Goal: Use online tool/utility: Utilize a website feature to perform a specific function

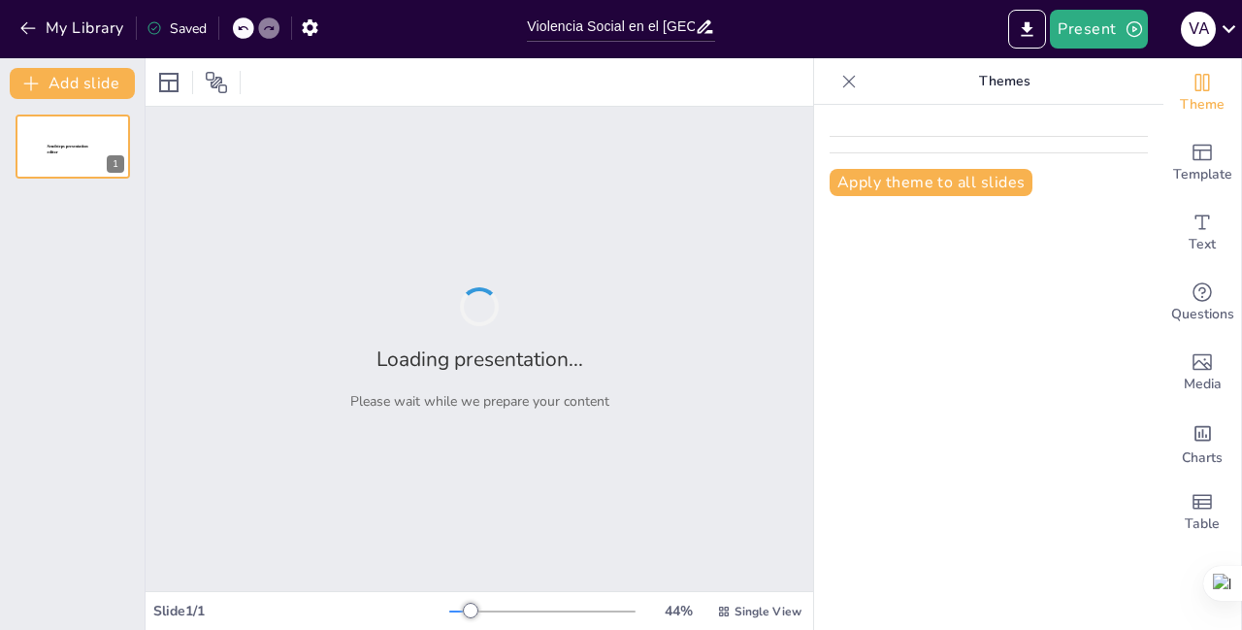
type input "Violencia Social en el [GEOGRAPHIC_DATA]: Diagnóstico y Estrategias de Interven…"
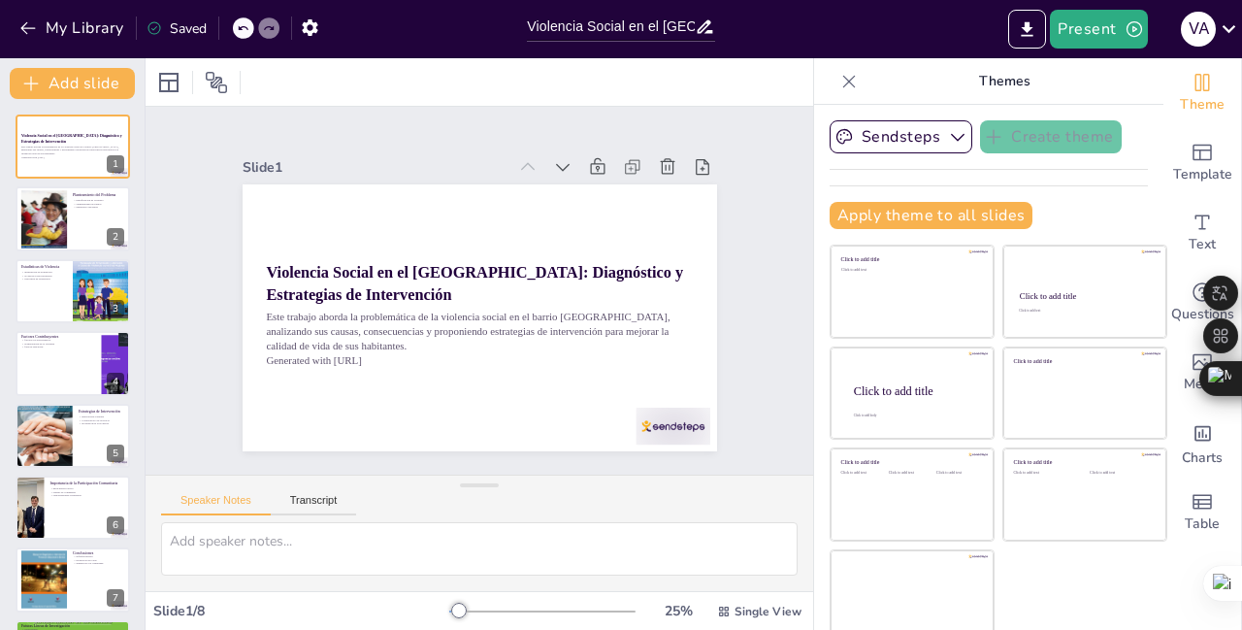
scroll to position [156, 0]
click at [82, 230] on div at bounding box center [73, 219] width 116 height 66
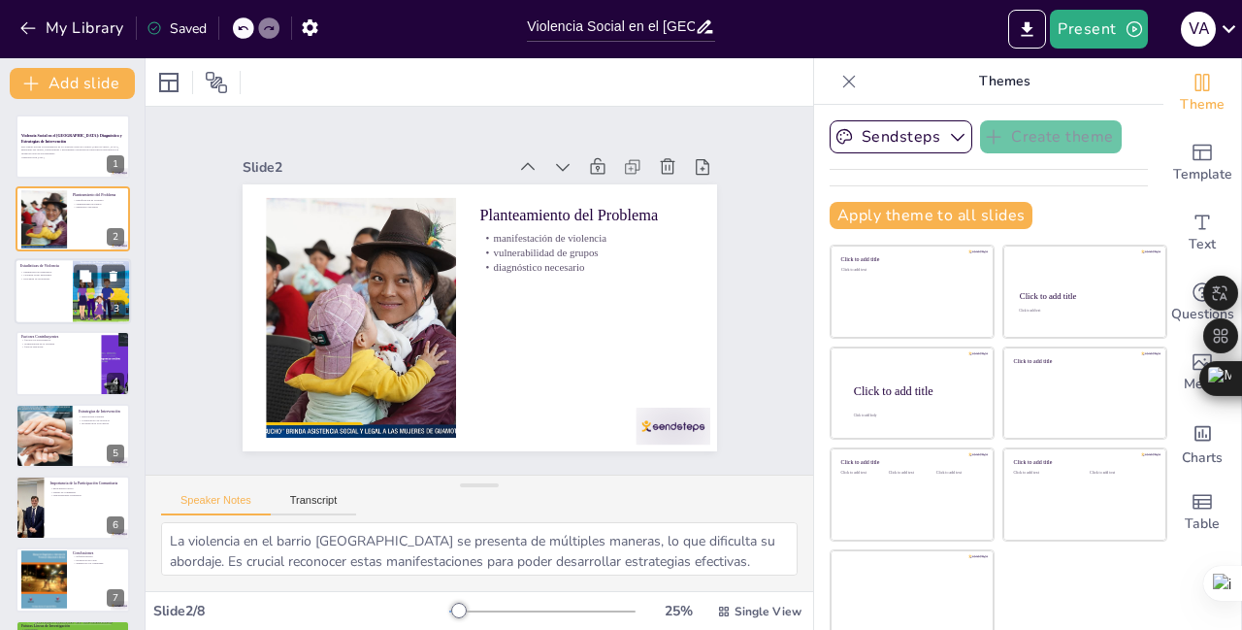
click at [50, 287] on div at bounding box center [73, 291] width 116 height 66
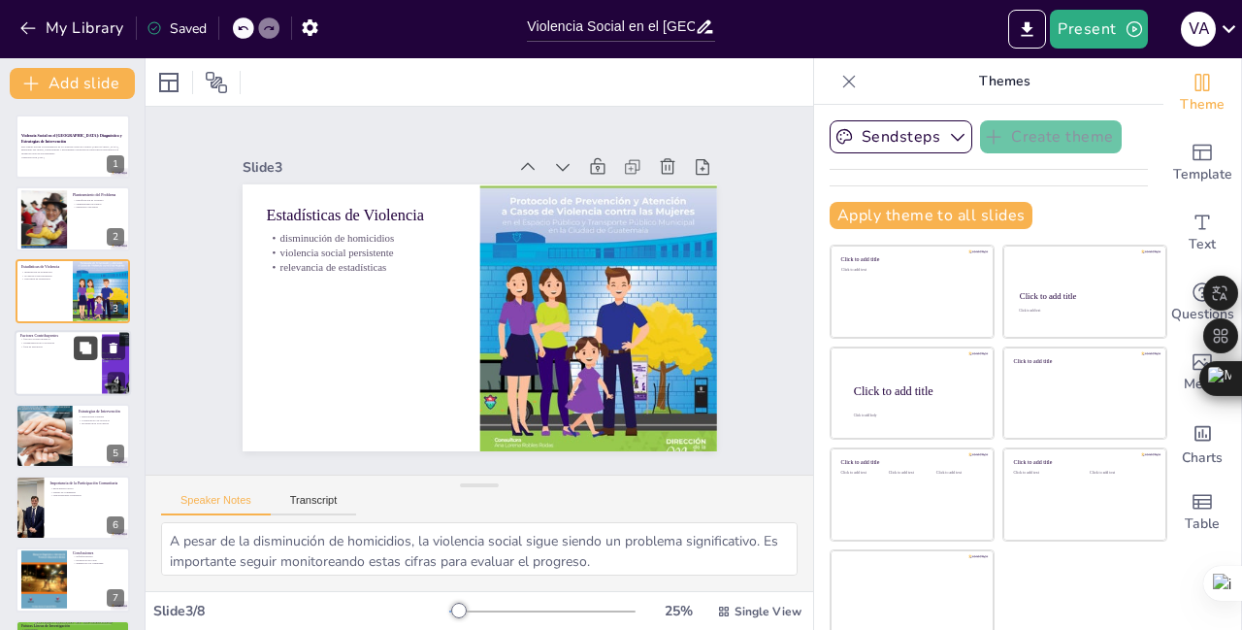
click at [76, 353] on div "Factores Contribuyentes factores socioeconómicos normalización de la violencia …" at bounding box center [73, 363] width 116 height 66
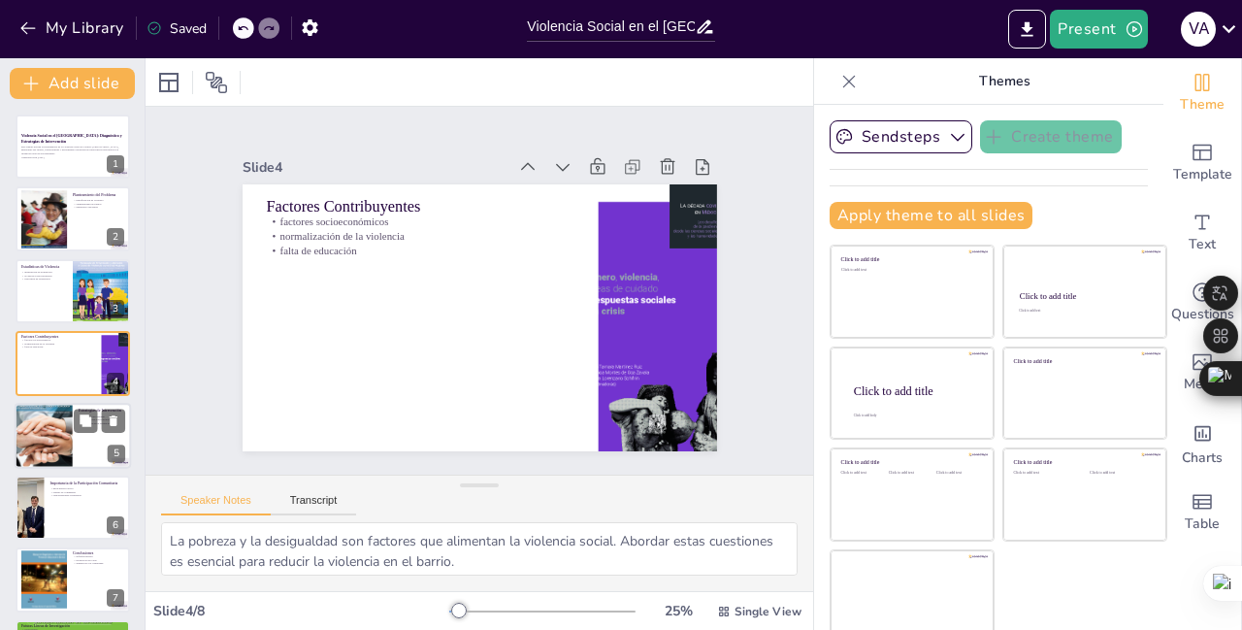
click at [45, 439] on div at bounding box center [44, 436] width 58 height 76
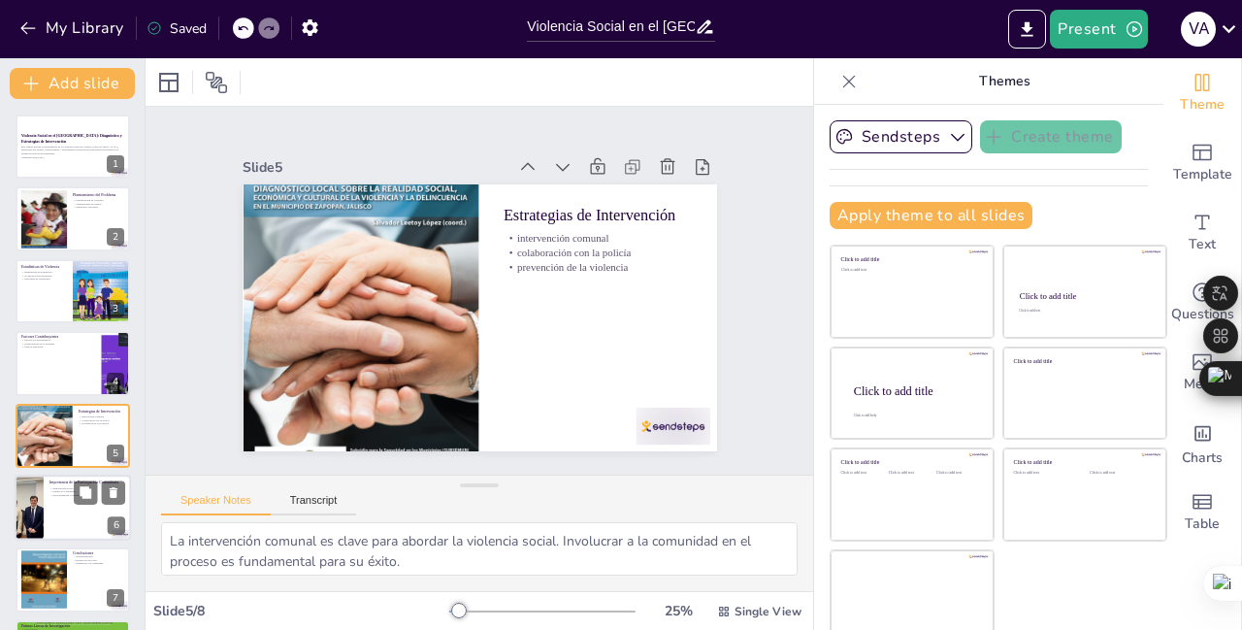
scroll to position [70, 0]
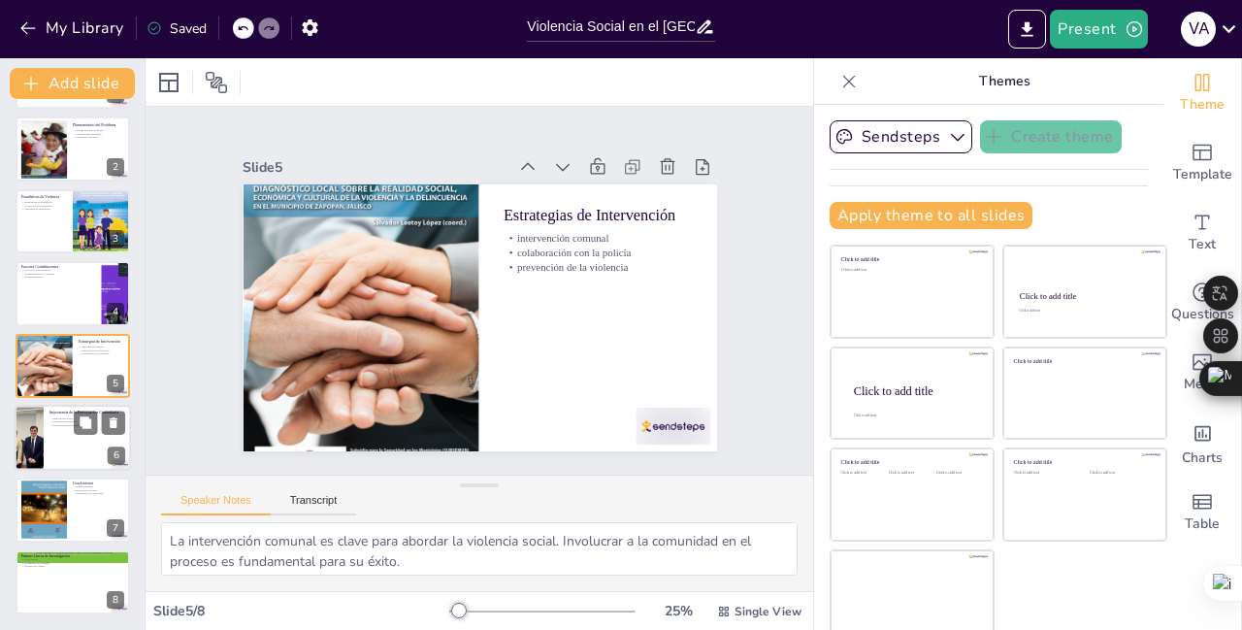
click at [67, 444] on div at bounding box center [73, 438] width 116 height 66
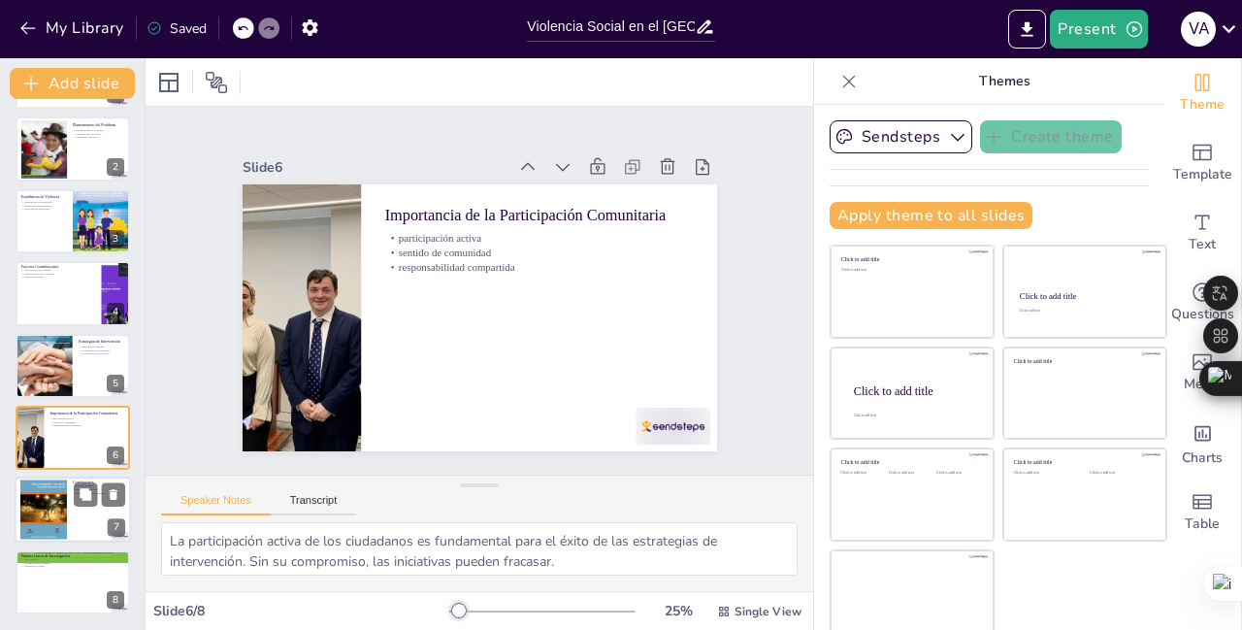
click at [77, 524] on div at bounding box center [73, 510] width 116 height 66
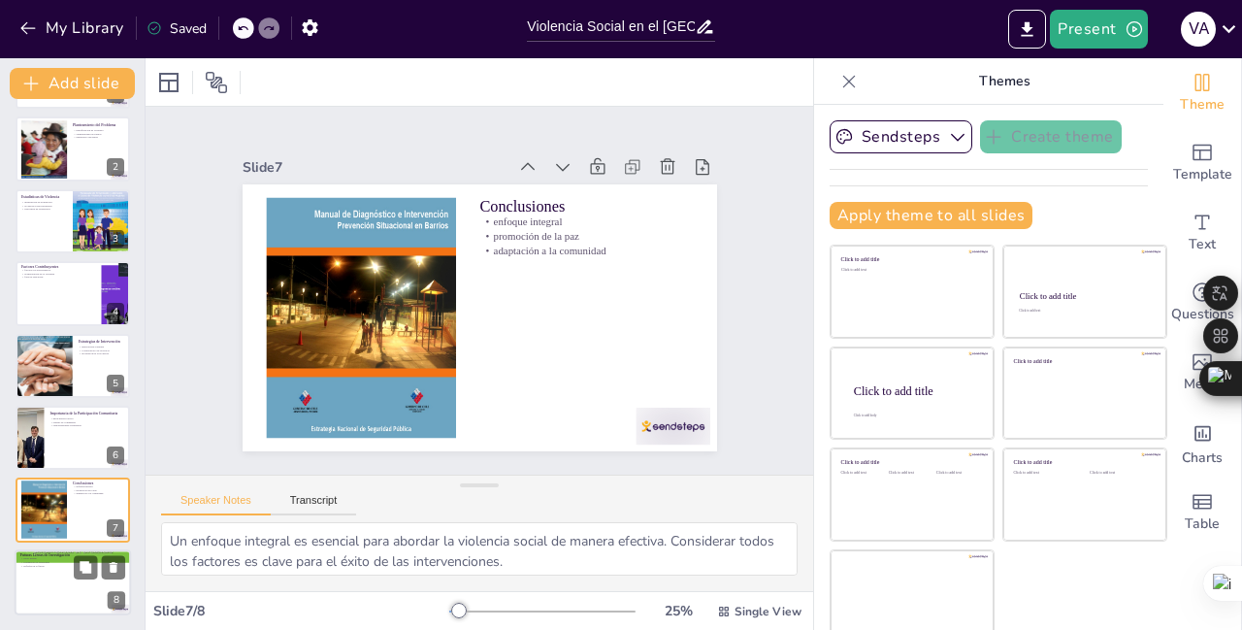
click at [62, 585] on div at bounding box center [73, 582] width 116 height 66
type textarea "Investigar los efectos de la violencia en la salud mental es crucial para enten…"
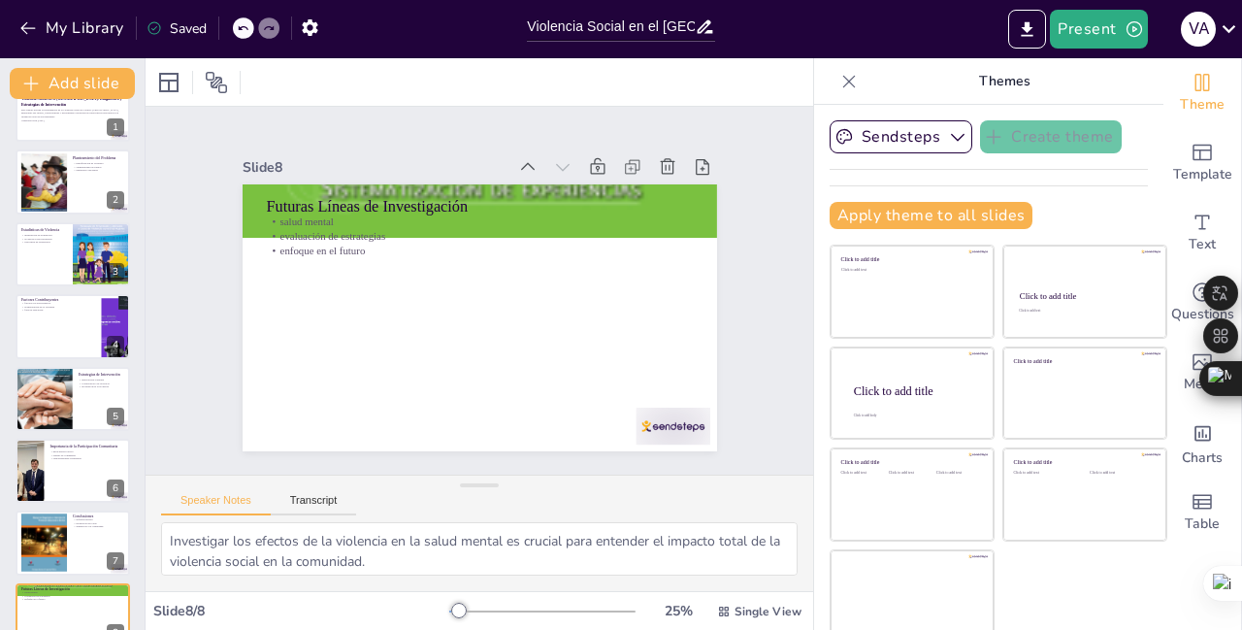
scroll to position [0, 0]
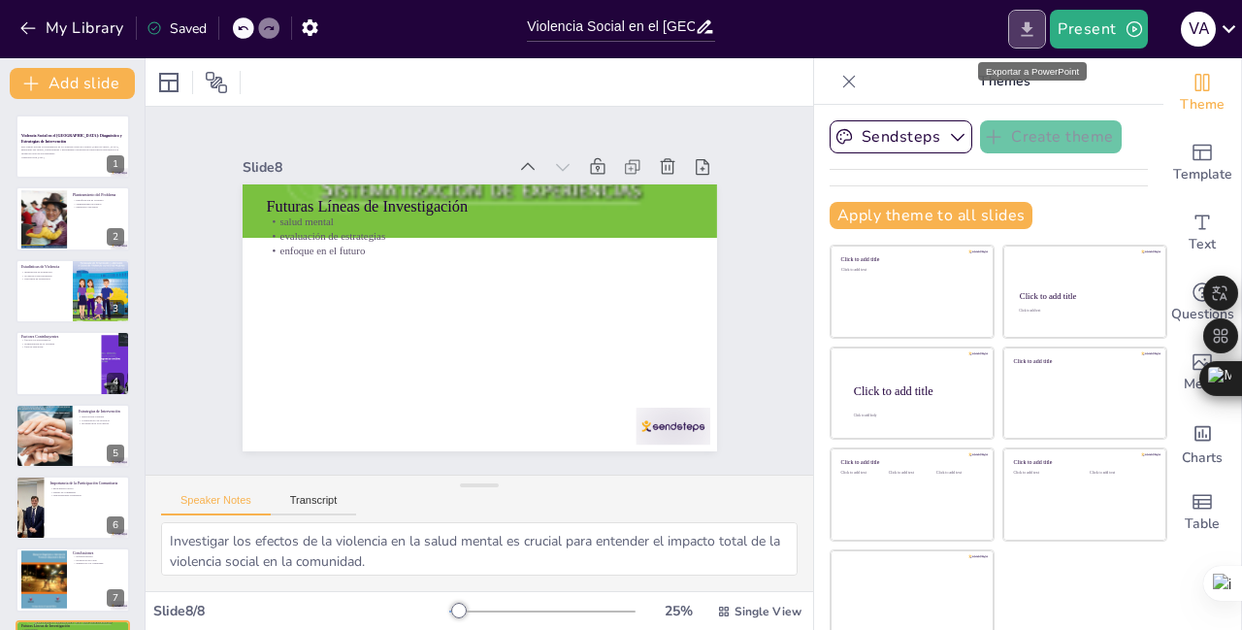
click at [1029, 24] on icon "Export to PowerPoint" at bounding box center [1028, 28] width 12 height 15
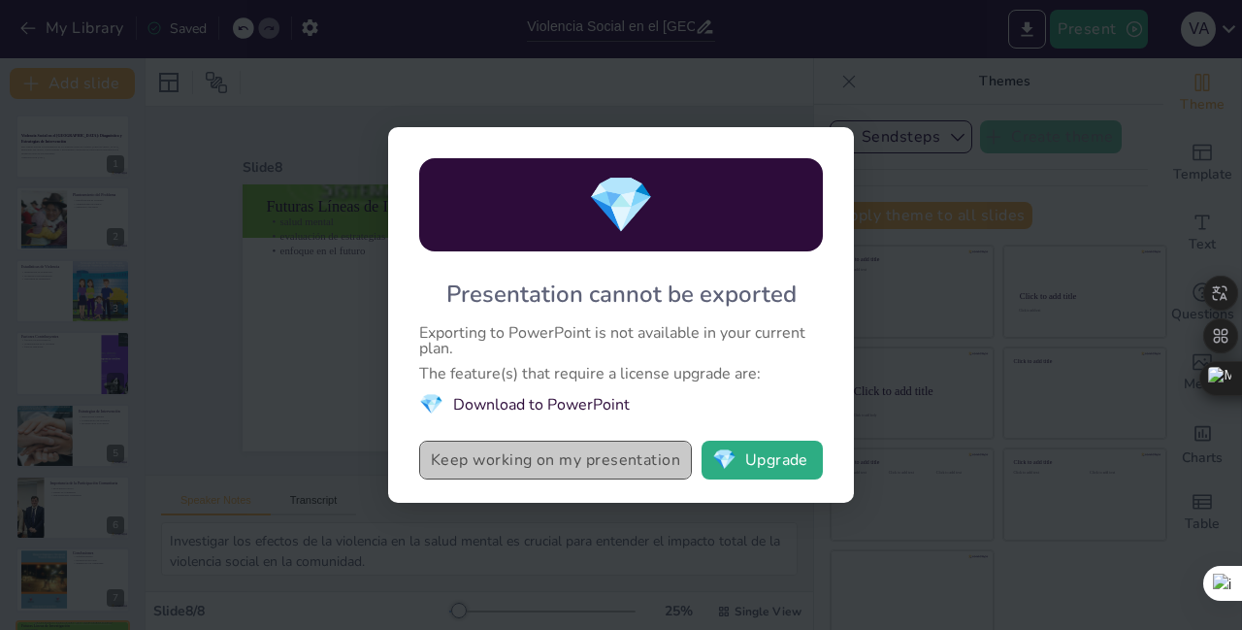
click at [543, 461] on button "Keep working on my presentation" at bounding box center [555, 460] width 273 height 39
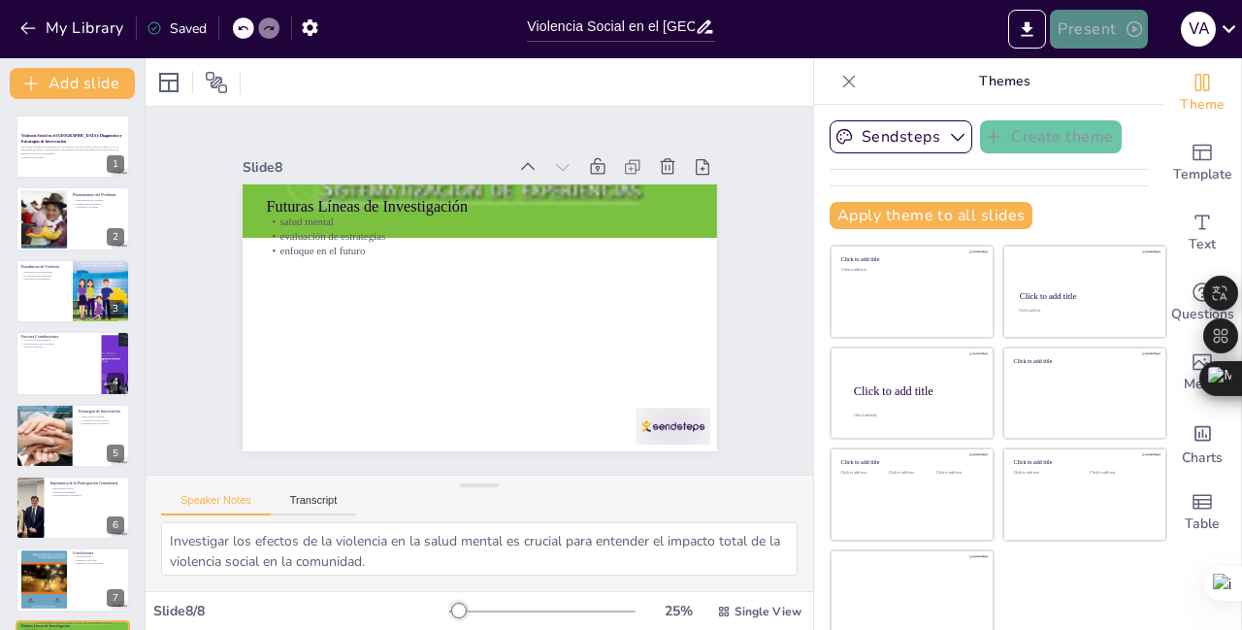
click at [1088, 30] on button "Present" at bounding box center [1098, 29] width 97 height 39
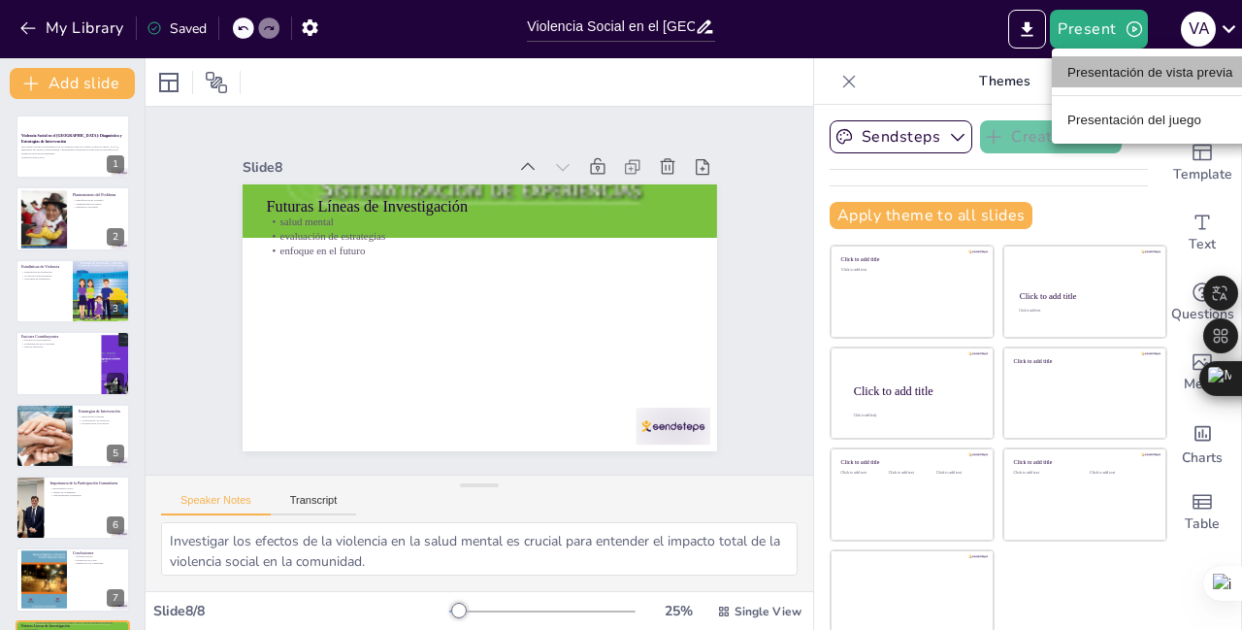
click at [1112, 66] on font "Presentación de vista previa" at bounding box center [1151, 72] width 166 height 15
